Goal: Task Accomplishment & Management: Manage account settings

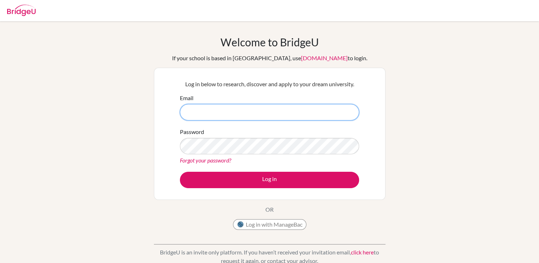
click at [275, 106] on input "Email" at bounding box center [269, 112] width 179 height 16
type input "ruyankumar082@gmail.com"
drag, startPoint x: 222, startPoint y: 109, endPoint x: 155, endPoint y: 86, distance: 71.5
click at [155, 86] on div "Log in below to research, discover and apply to your dream university. Email ru…" at bounding box center [269, 134] width 231 height 132
type input "[EMAIL_ADDRESS][DOMAIN_NAME]"
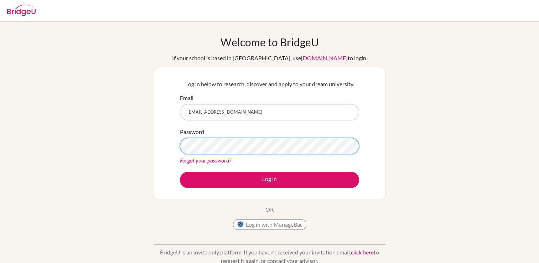
click at [180, 172] on button "Log in" at bounding box center [269, 180] width 179 height 16
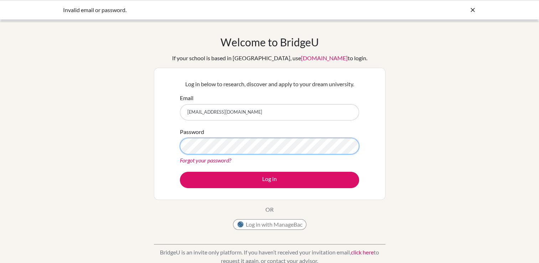
click at [180, 172] on button "Log in" at bounding box center [269, 180] width 179 height 16
